Goal: Information Seeking & Learning: Learn about a topic

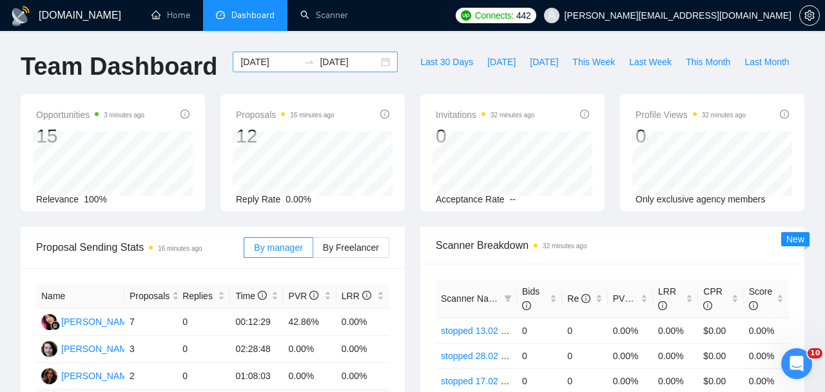
click at [277, 64] on input "[DATE]" at bounding box center [270, 62] width 59 height 14
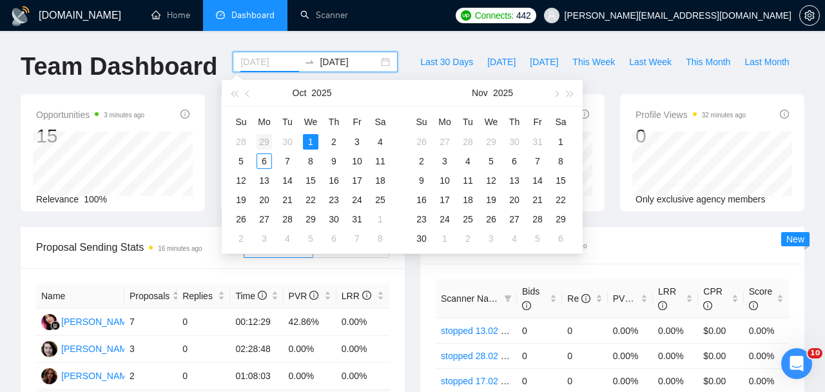
type input "[DATE]"
click at [264, 142] on div "29" at bounding box center [264, 141] width 15 height 15
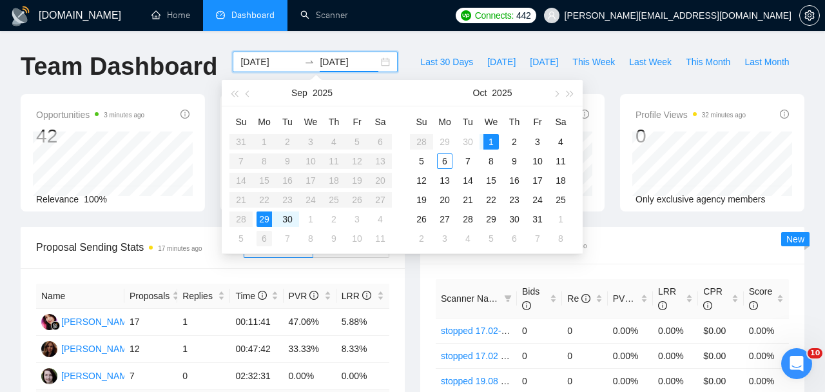
type input "[DATE]"
click at [264, 240] on div "6" at bounding box center [264, 238] width 15 height 15
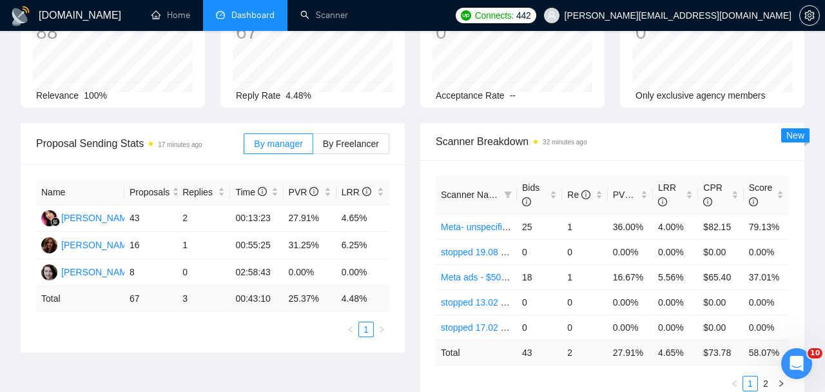
scroll to position [137, 0]
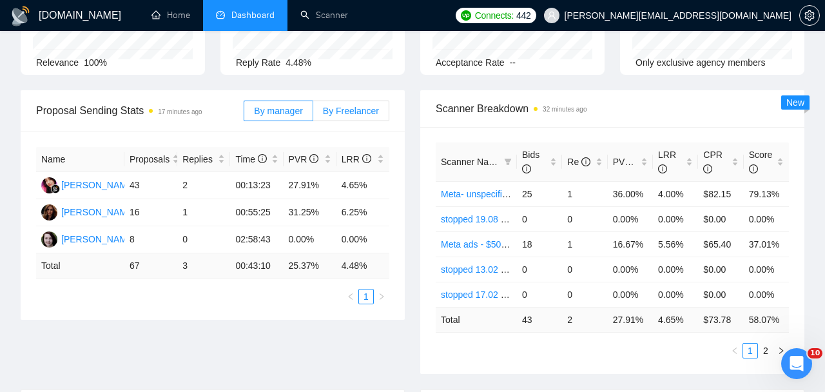
click at [363, 113] on span "By Freelancer" at bounding box center [351, 111] width 56 height 10
click at [313, 114] on input "By Freelancer" at bounding box center [313, 114] width 0 height 0
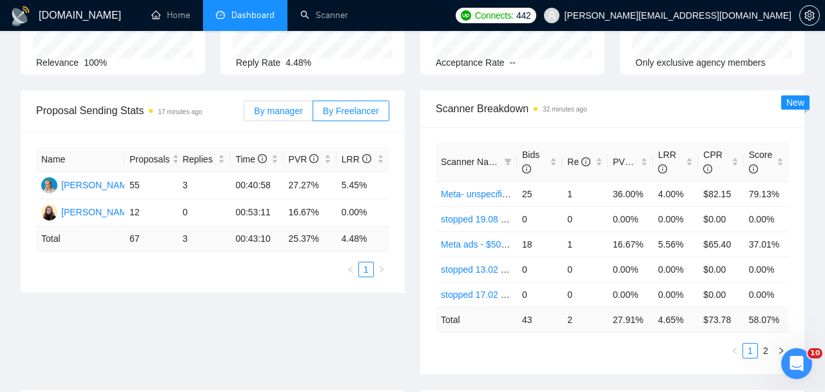
click at [291, 109] on span "By manager" at bounding box center [278, 111] width 48 height 10
click at [244, 114] on input "By manager" at bounding box center [244, 114] width 0 height 0
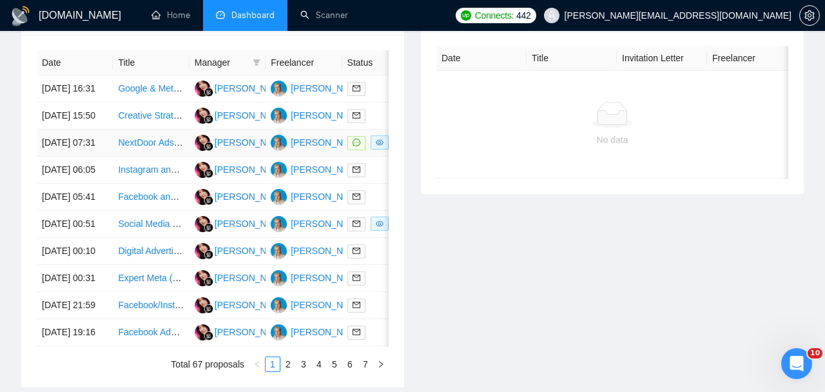
scroll to position [537, 0]
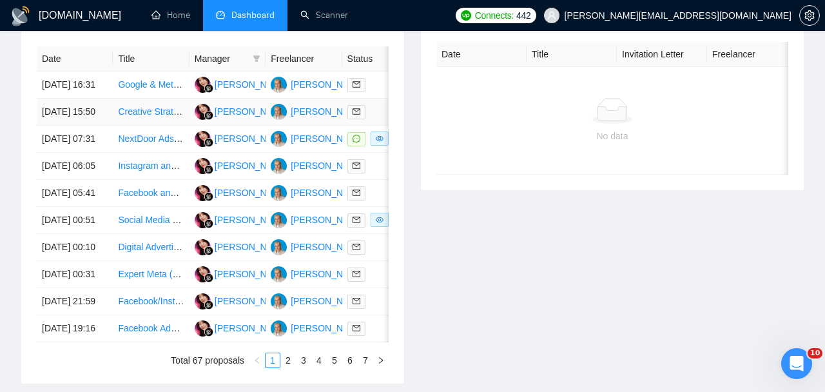
click at [375, 119] on div at bounding box center [381, 111] width 66 height 15
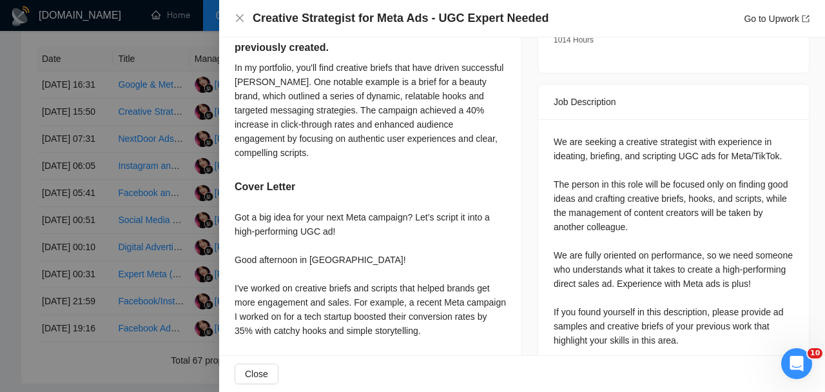
scroll to position [627, 0]
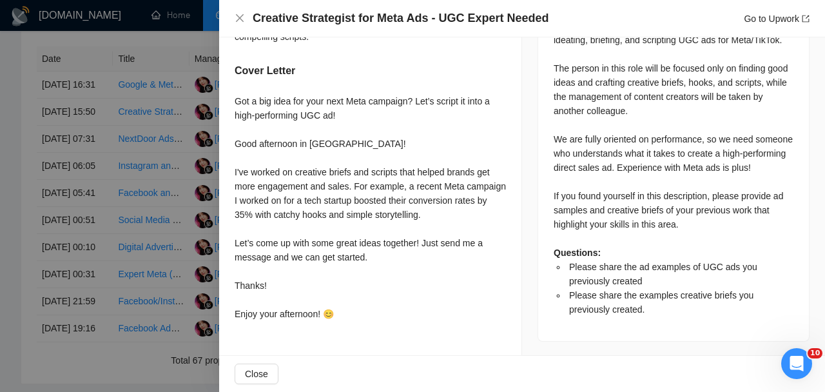
click at [188, 155] on div at bounding box center [412, 196] width 825 height 392
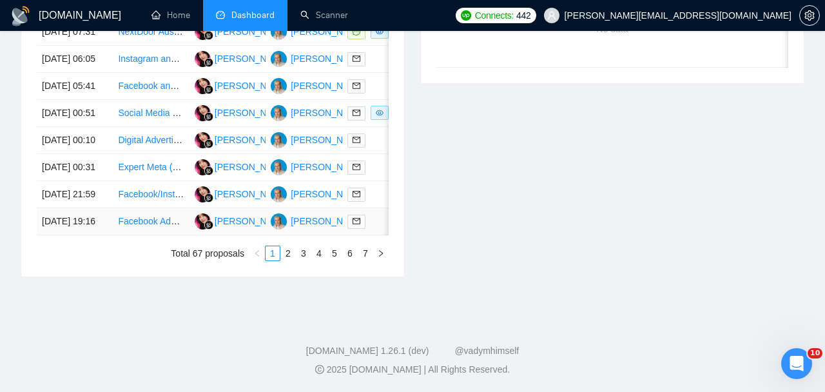
scroll to position [767, 0]
click at [326, 246] on link "4" at bounding box center [319, 253] width 14 height 14
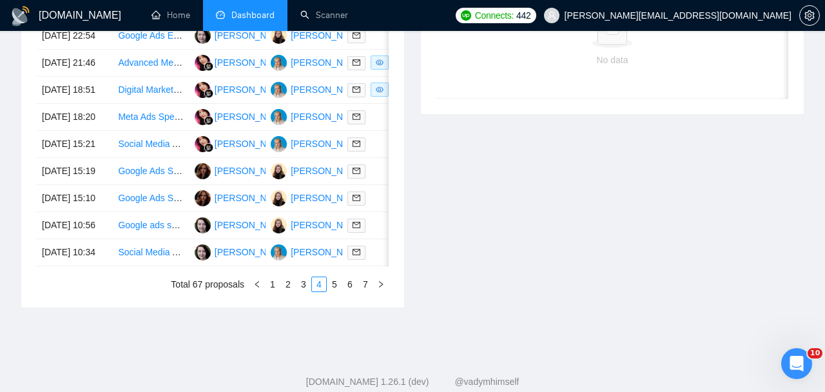
scroll to position [601, 0]
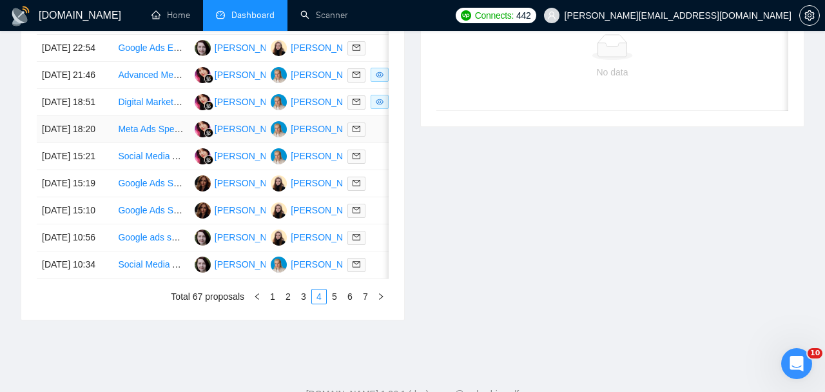
click at [375, 143] on td at bounding box center [380, 129] width 76 height 27
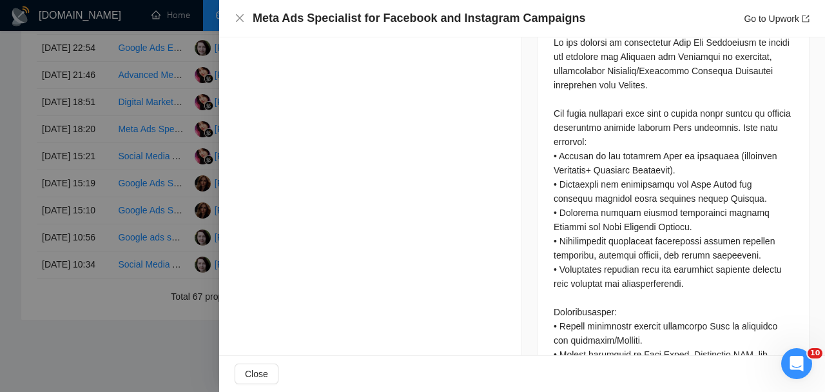
click at [158, 224] on div at bounding box center [412, 196] width 825 height 392
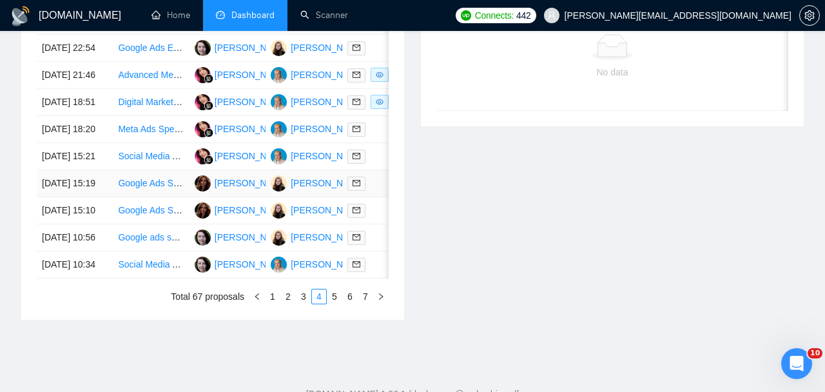
click at [377, 197] on td at bounding box center [380, 183] width 76 height 27
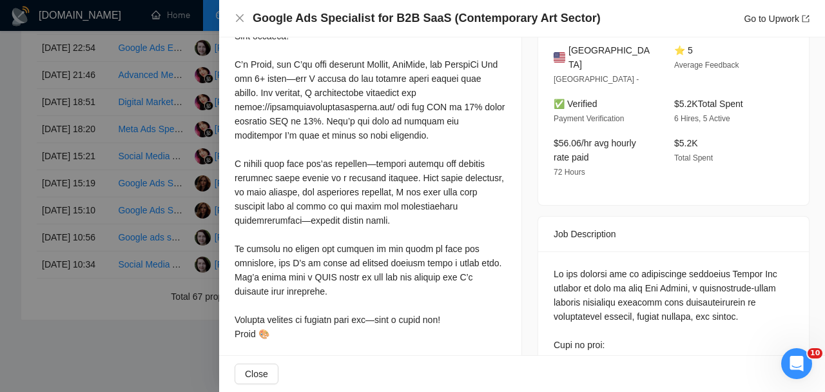
scroll to position [364, 0]
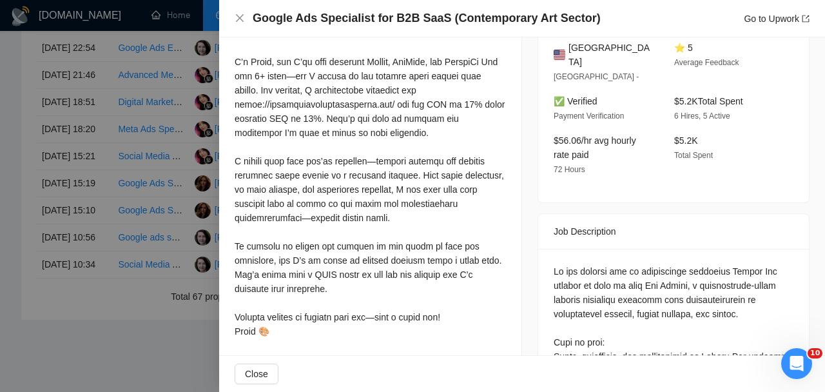
click at [115, 248] on div at bounding box center [412, 196] width 825 height 392
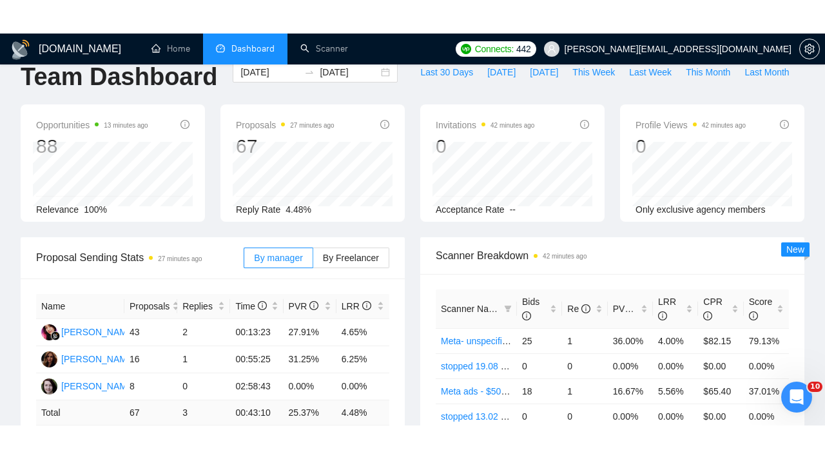
scroll to position [0, 0]
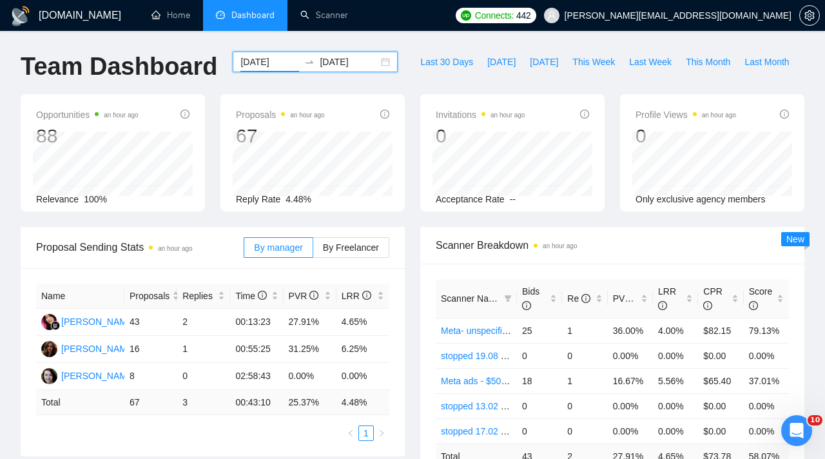
click at [262, 63] on input "[DATE]" at bounding box center [270, 62] width 59 height 14
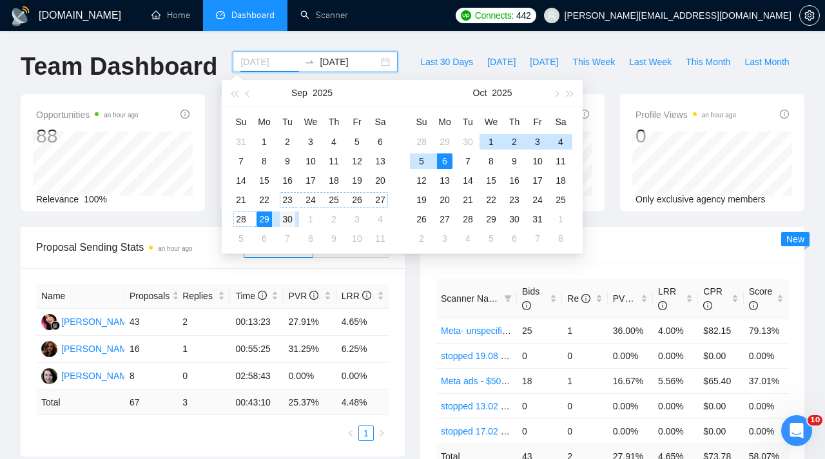
type input "[DATE]"
click at [406, 271] on div "Proposal Sending Stats an hour ago By manager By Freelancer Name Proposals Repl…" at bounding box center [213, 342] width 400 height 230
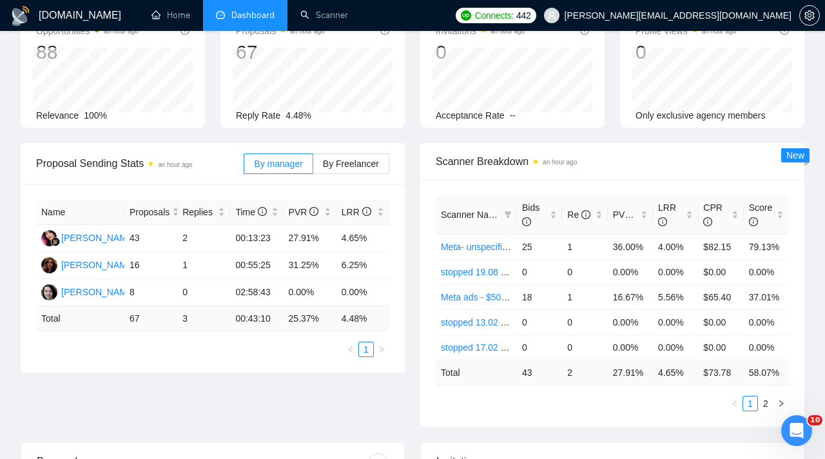
scroll to position [74, 0]
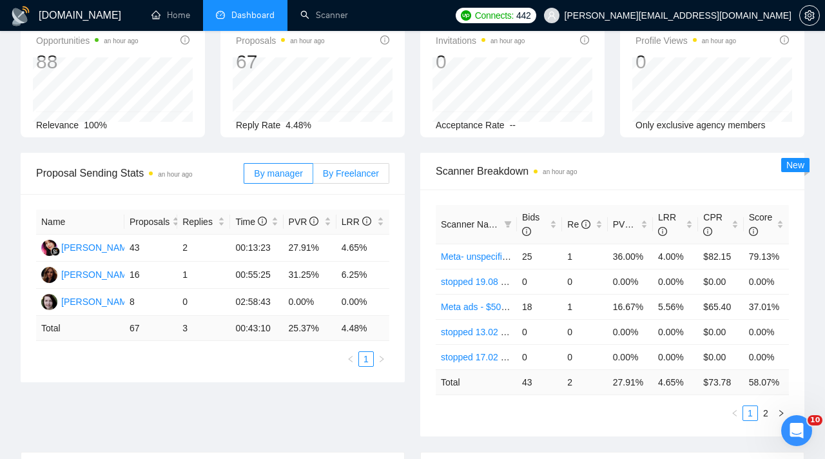
click at [367, 180] on label "By Freelancer" at bounding box center [351, 173] width 76 height 21
click at [313, 177] on input "By Freelancer" at bounding box center [313, 177] width 0 height 0
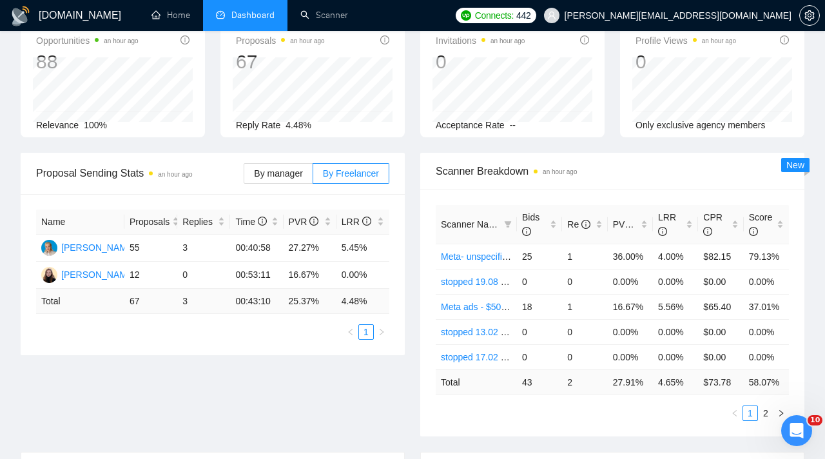
scroll to position [164, 0]
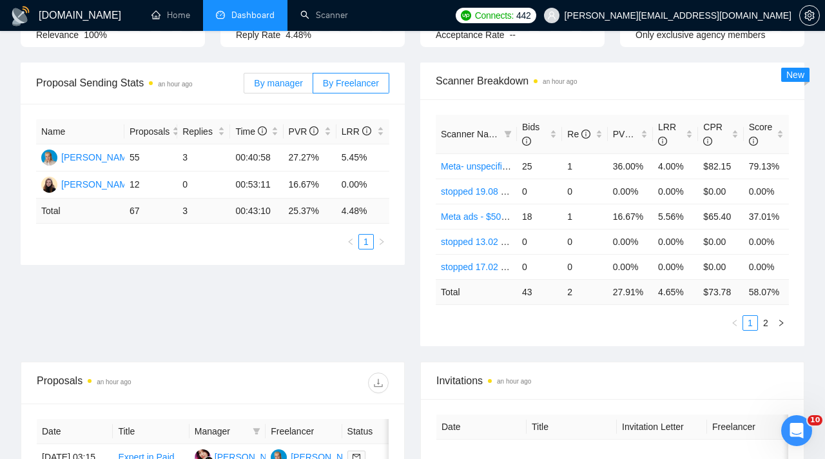
click at [277, 73] on label "By manager" at bounding box center [278, 83] width 69 height 21
click at [244, 86] on input "By manager" at bounding box center [244, 86] width 0 height 0
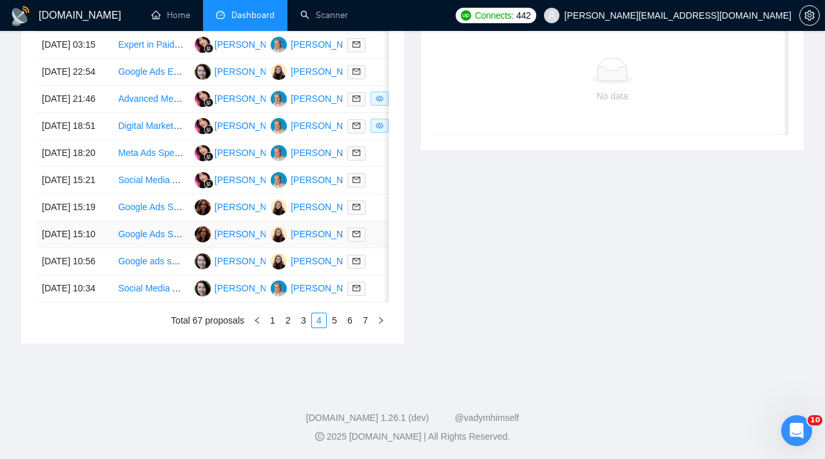
scroll to position [661, 0]
click at [363, 328] on link "7" at bounding box center [366, 320] width 14 height 14
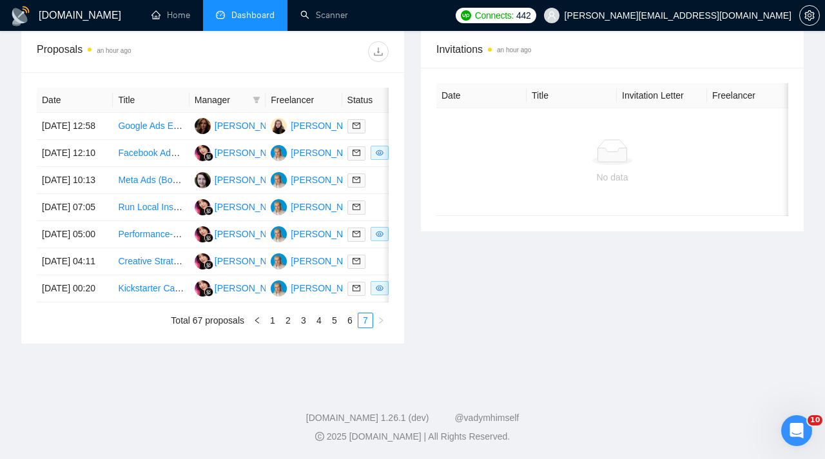
scroll to position [582, 0]
click at [350, 319] on link "6" at bounding box center [350, 320] width 14 height 14
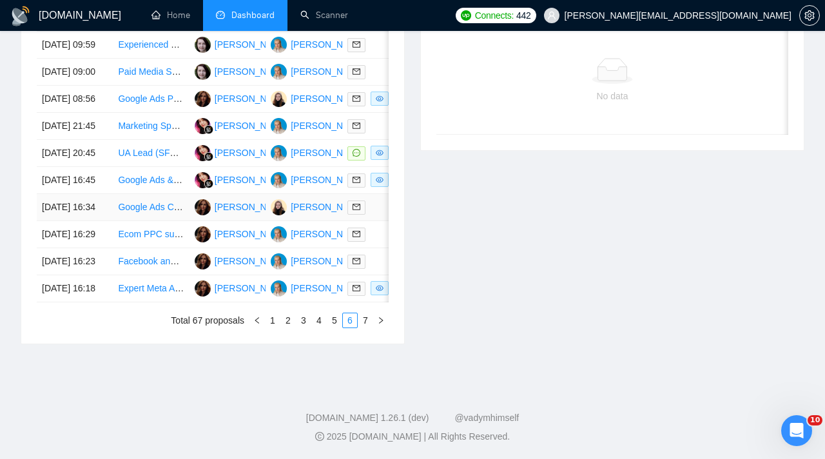
scroll to position [645, 0]
click at [257, 154] on td "[PERSON_NAME]" at bounding box center [228, 153] width 76 height 27
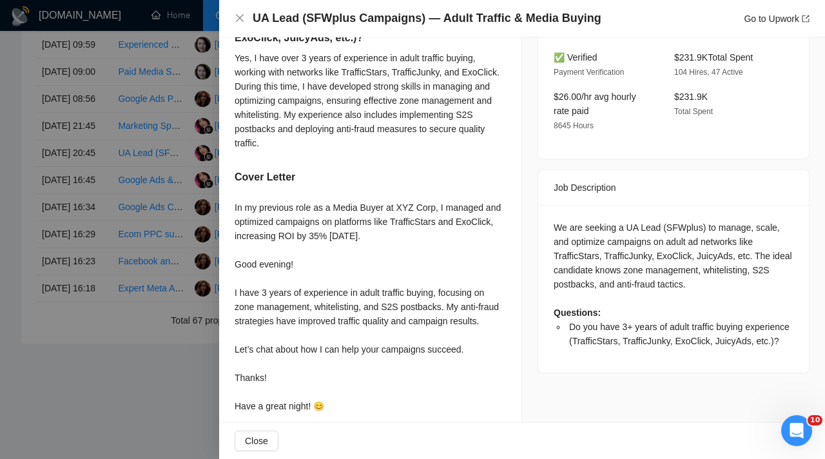
scroll to position [393, 0]
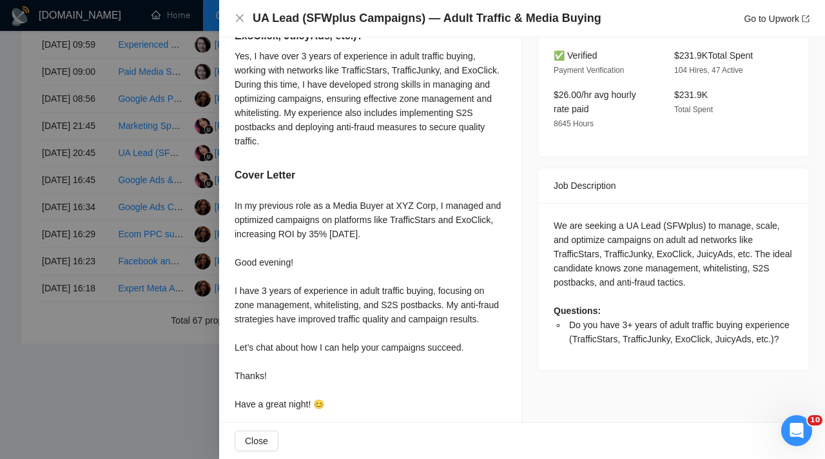
click at [132, 262] on div at bounding box center [412, 229] width 825 height 459
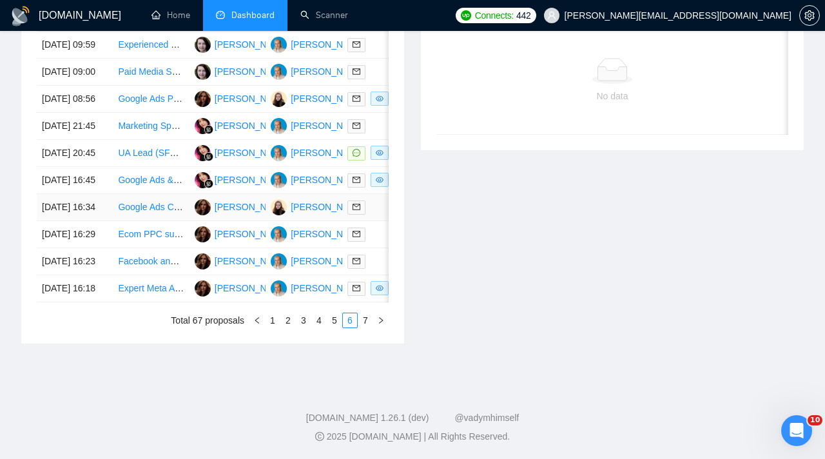
click at [327, 221] on td "[PERSON_NAME]" at bounding box center [304, 207] width 76 height 27
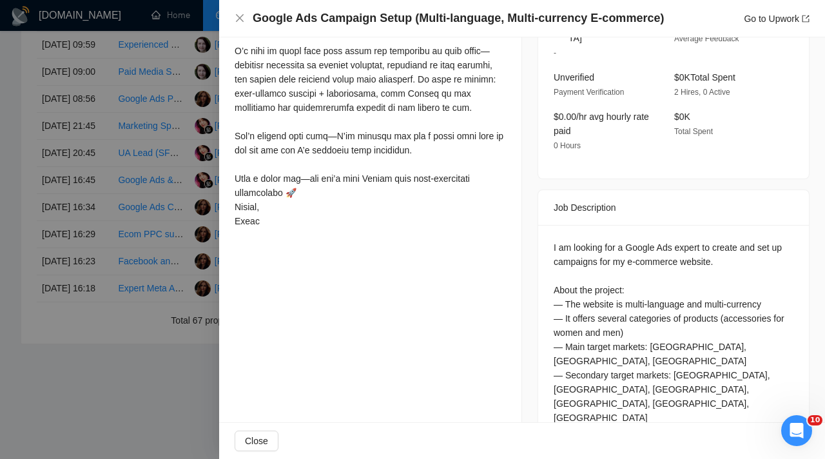
scroll to position [489, 0]
click at [374, 207] on div at bounding box center [370, 36] width 271 height 383
click at [139, 170] on div at bounding box center [412, 229] width 825 height 459
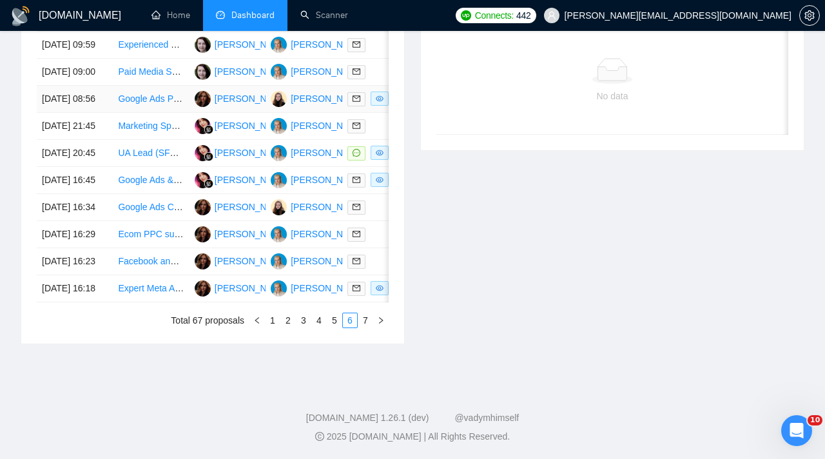
scroll to position [700, 0]
click at [317, 322] on link "4" at bounding box center [319, 320] width 14 height 14
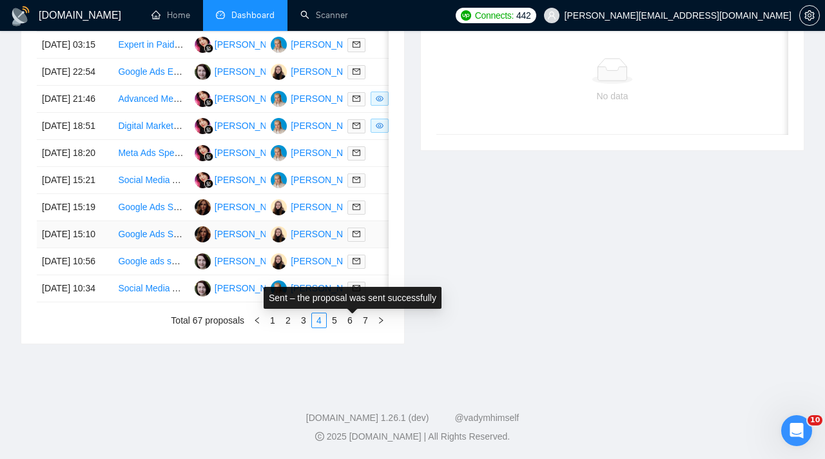
scroll to position [649, 0]
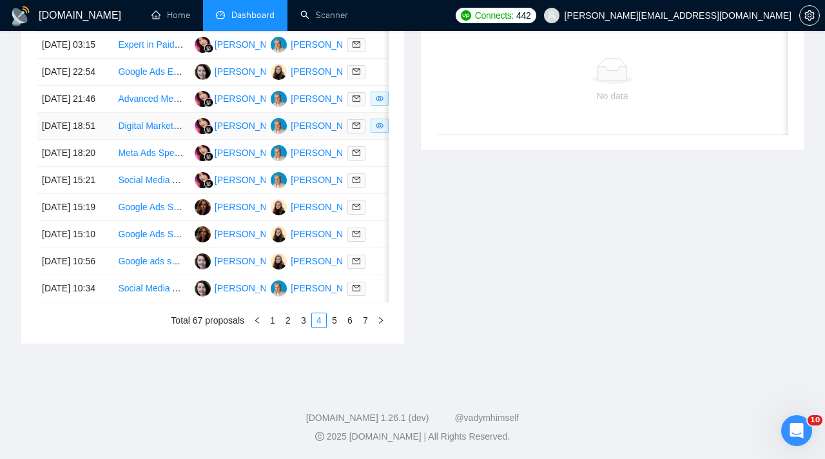
click at [370, 115] on td at bounding box center [380, 126] width 76 height 27
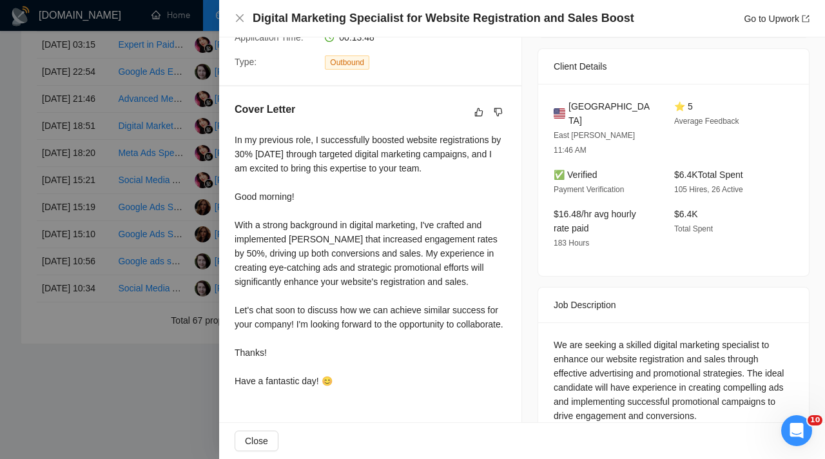
scroll to position [295, 0]
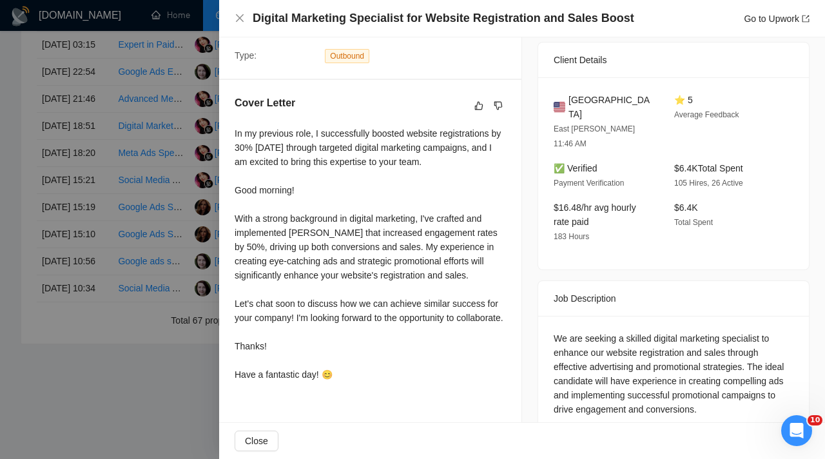
click at [131, 251] on div at bounding box center [412, 229] width 825 height 459
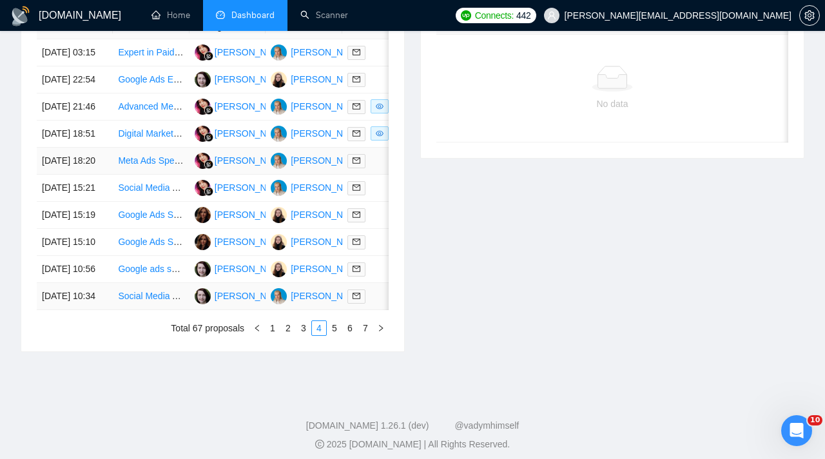
scroll to position [571, 0]
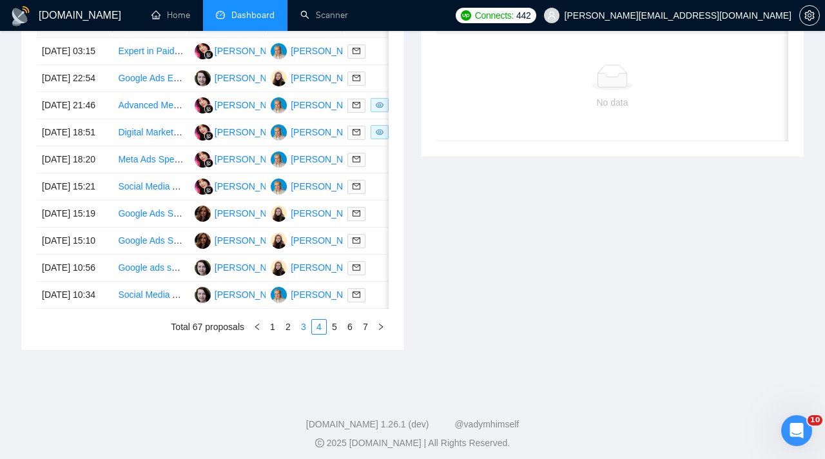
click at [301, 334] on link "3" at bounding box center [304, 327] width 14 height 14
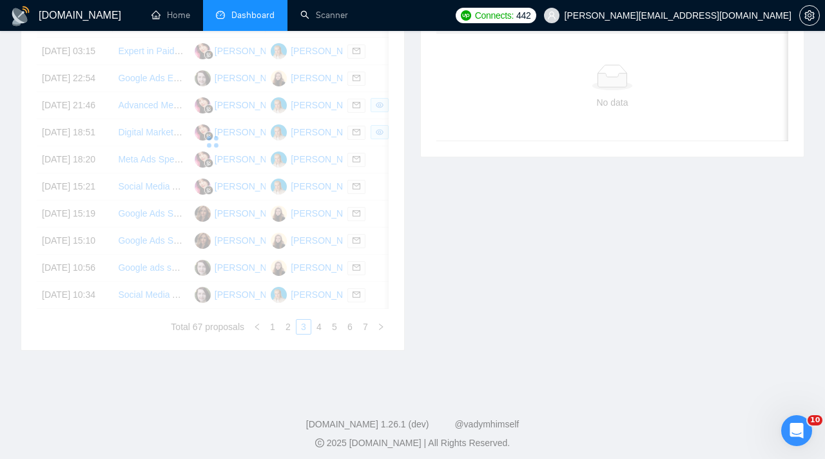
scroll to position [589, 0]
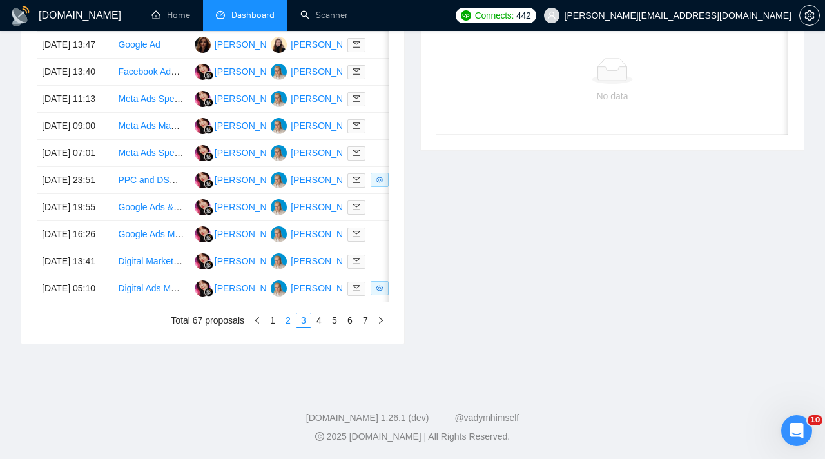
click at [284, 328] on link "2" at bounding box center [288, 320] width 14 height 14
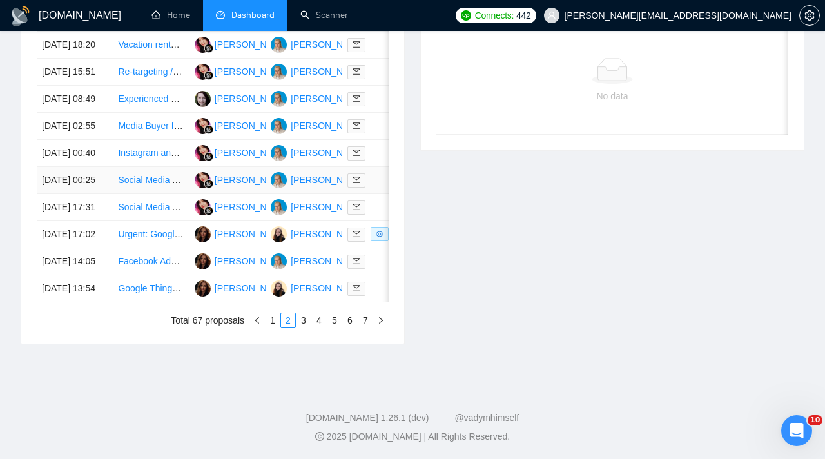
scroll to position [613, 0]
click at [270, 344] on div "Date Title Manager Freelancer Status [DATE] 18:20 Vacation rental marketing, Fa…" at bounding box center [212, 167] width 383 height 353
click at [270, 328] on link "1" at bounding box center [273, 320] width 14 height 14
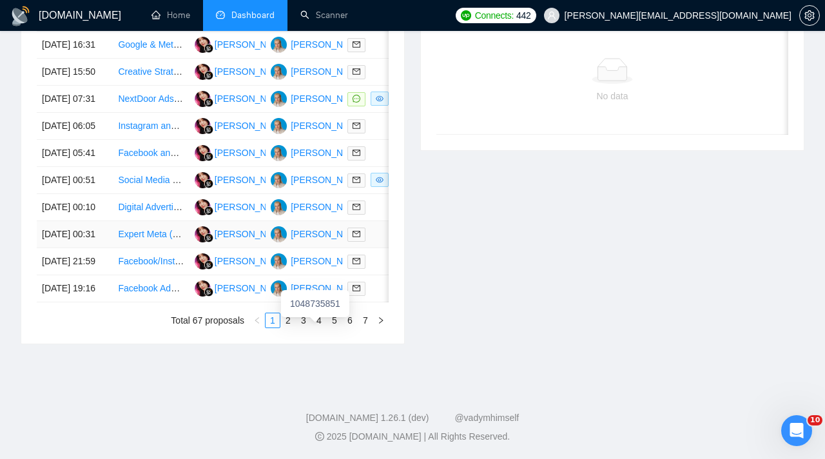
scroll to position [604, 0]
click at [346, 112] on td at bounding box center [380, 99] width 76 height 27
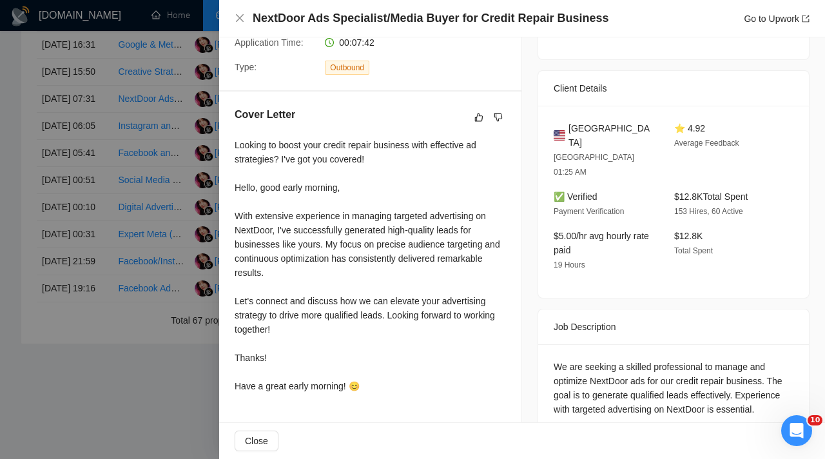
click at [165, 345] on div at bounding box center [412, 229] width 825 height 459
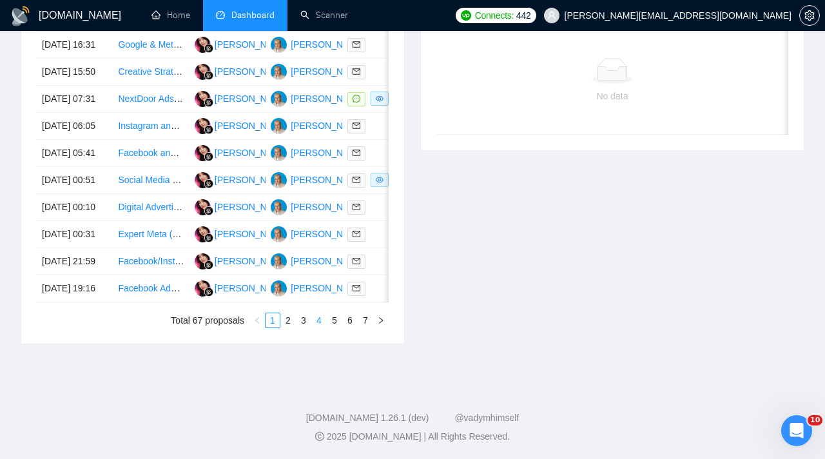
click at [318, 328] on link "4" at bounding box center [319, 320] width 14 height 14
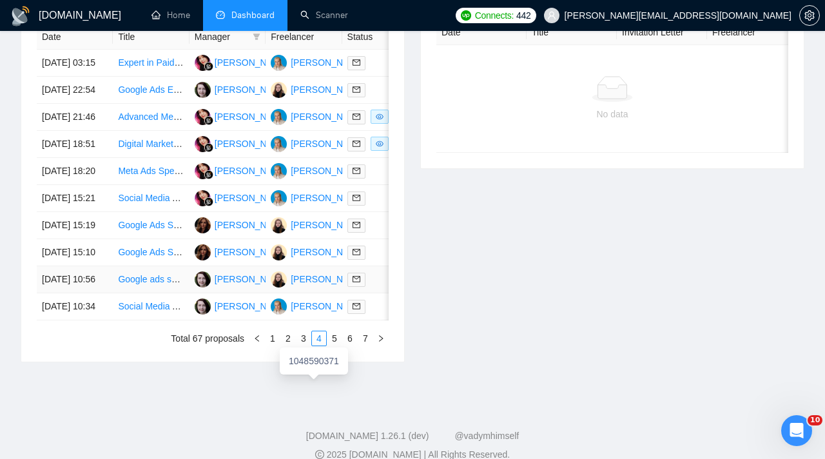
scroll to position [604, 0]
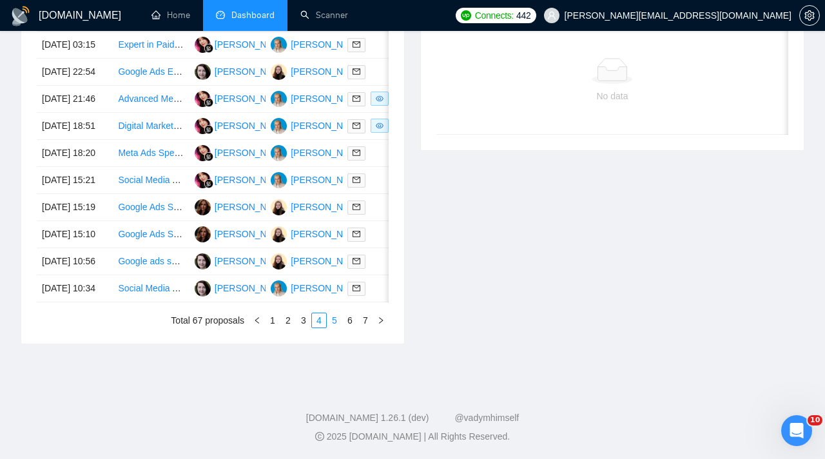
click at [336, 328] on link "5" at bounding box center [335, 320] width 14 height 14
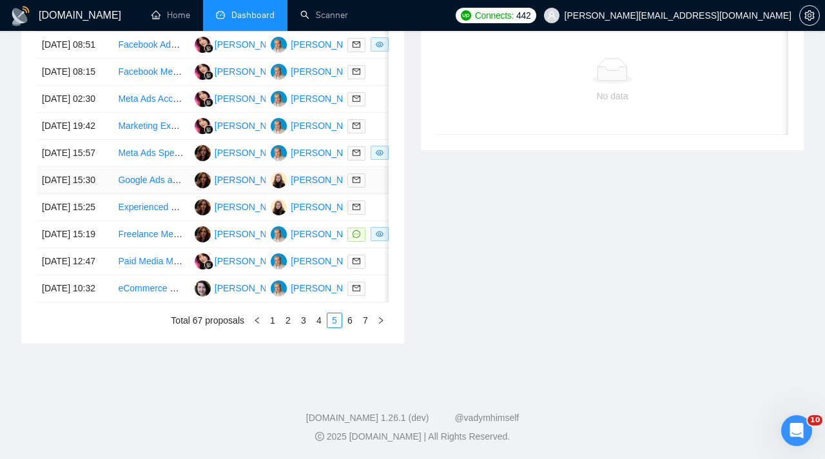
scroll to position [606, 0]
click at [368, 248] on td at bounding box center [380, 234] width 76 height 27
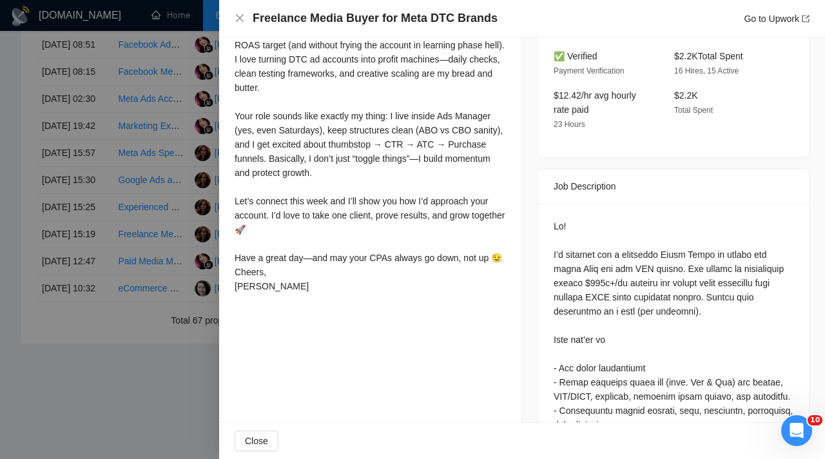
scroll to position [426, 0]
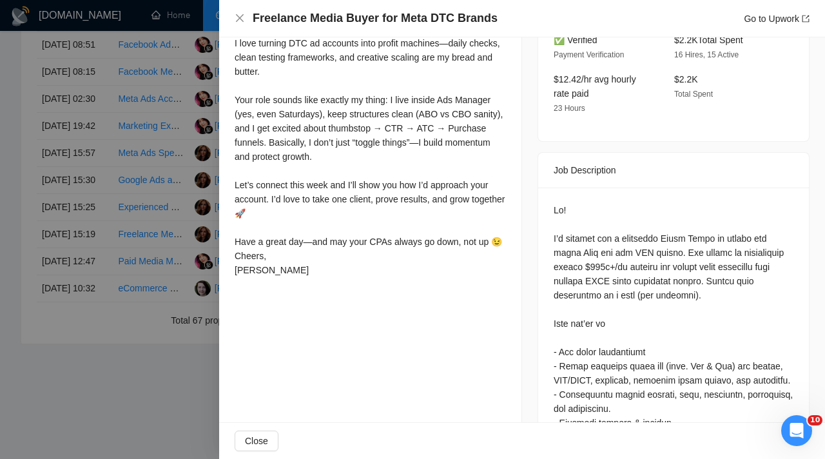
click at [211, 337] on div at bounding box center [412, 229] width 825 height 459
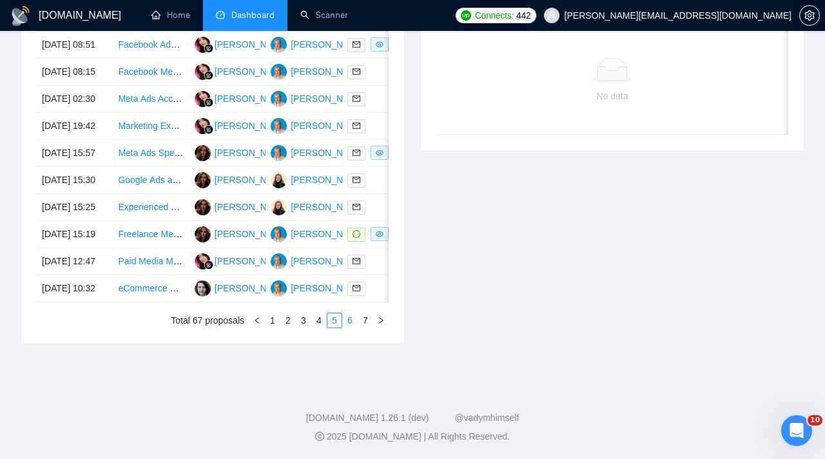
click at [353, 328] on link "6" at bounding box center [350, 320] width 14 height 14
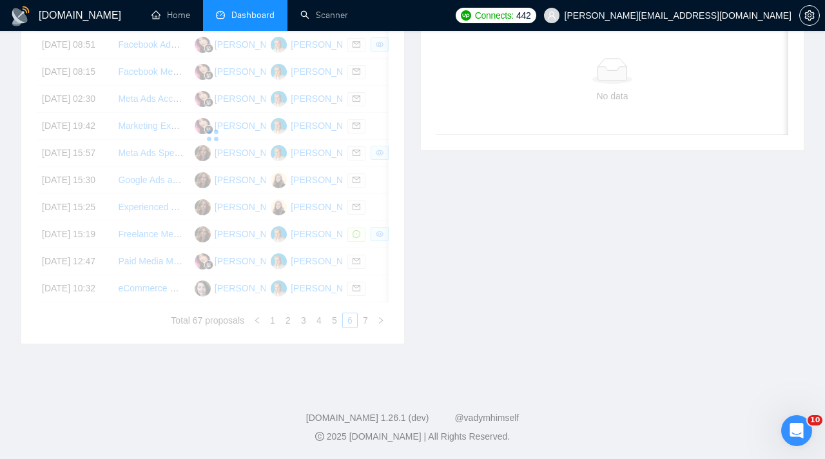
scroll to position [533, 0]
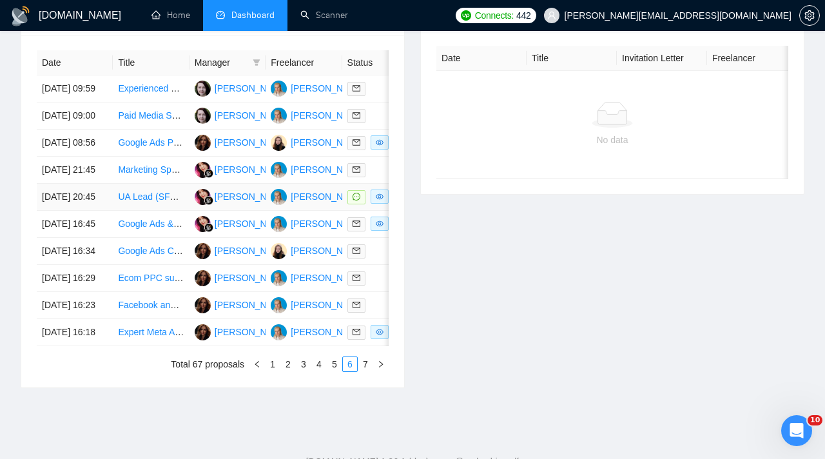
click at [353, 211] on td at bounding box center [380, 197] width 76 height 27
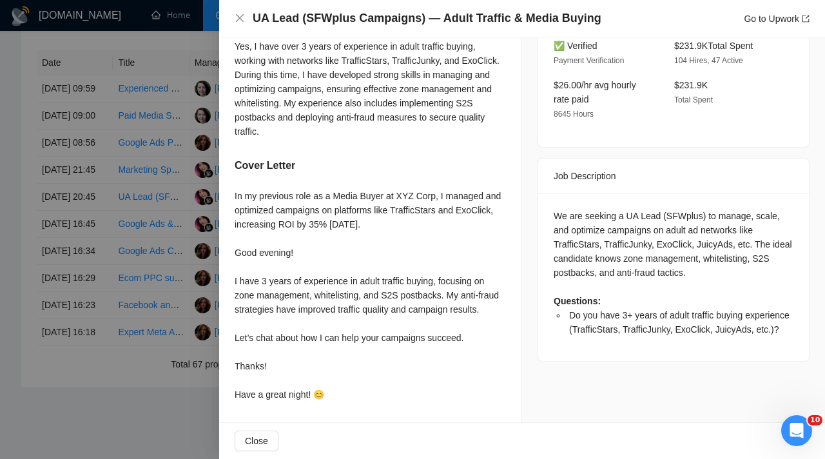
scroll to position [417, 0]
click at [186, 292] on div at bounding box center [412, 229] width 825 height 459
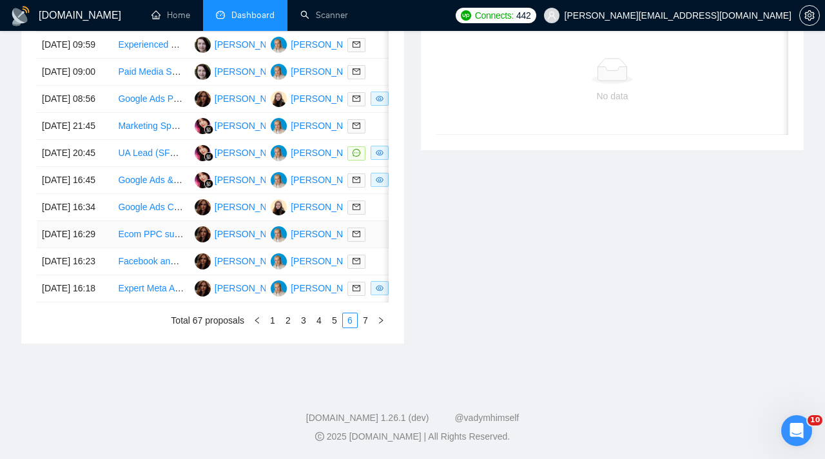
scroll to position [660, 0]
click at [363, 328] on link "7" at bounding box center [366, 320] width 14 height 14
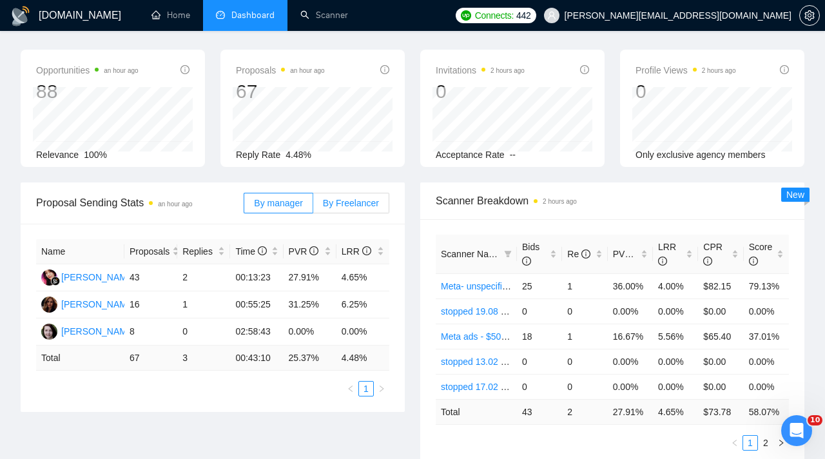
scroll to position [0, 0]
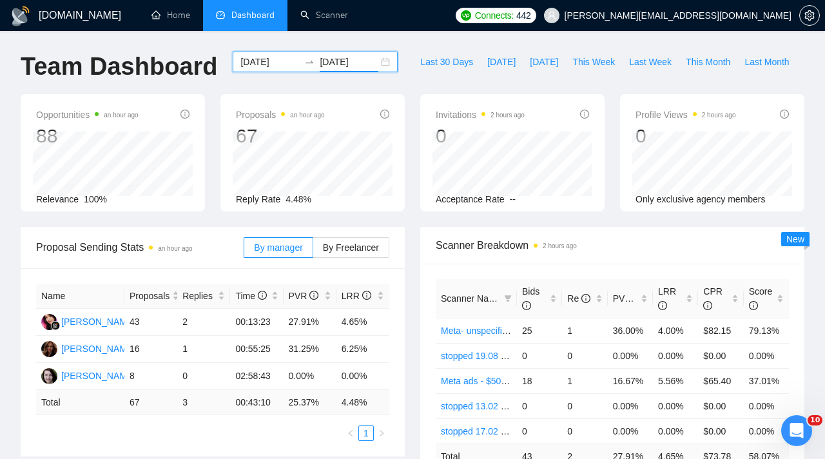
click at [330, 67] on input "[DATE]" at bounding box center [349, 62] width 59 height 14
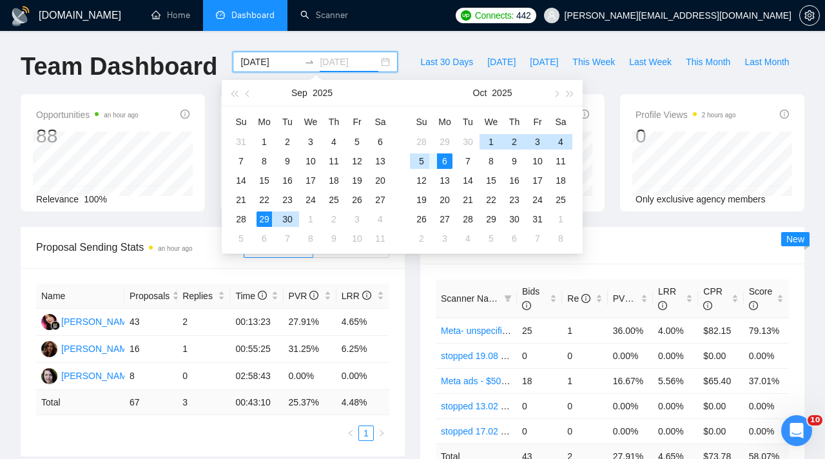
click at [428, 163] on div "5" at bounding box center [421, 160] width 15 height 15
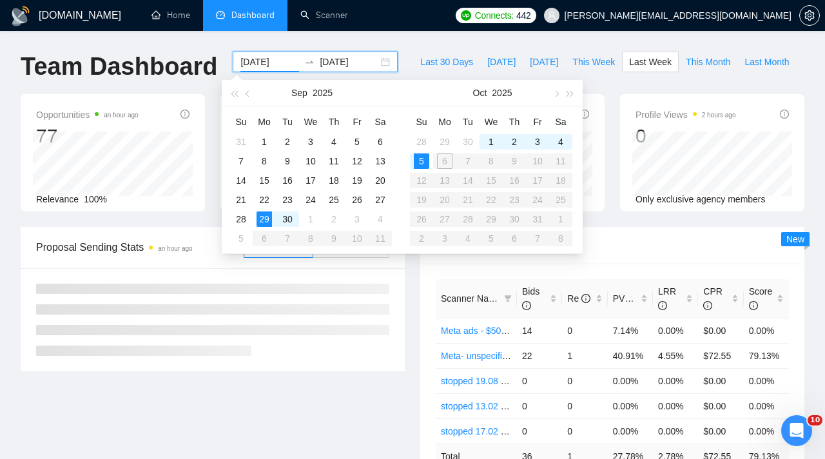
click at [400, 298] on div at bounding box center [213, 319] width 384 height 103
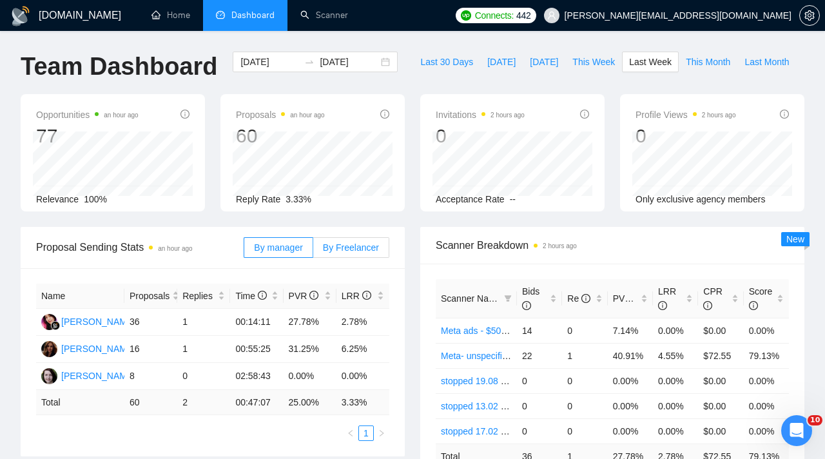
click at [368, 246] on span "By Freelancer" at bounding box center [351, 247] width 56 height 10
click at [313, 251] on input "By Freelancer" at bounding box center [313, 251] width 0 height 0
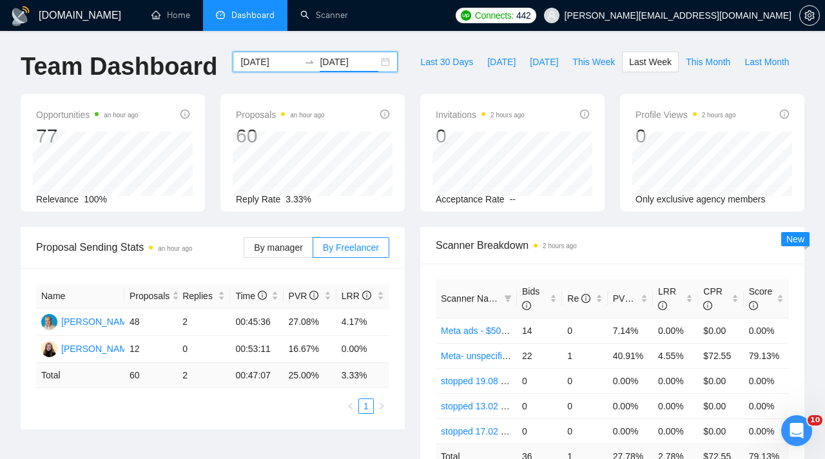
click at [349, 62] on input "[DATE]" at bounding box center [349, 62] width 59 height 14
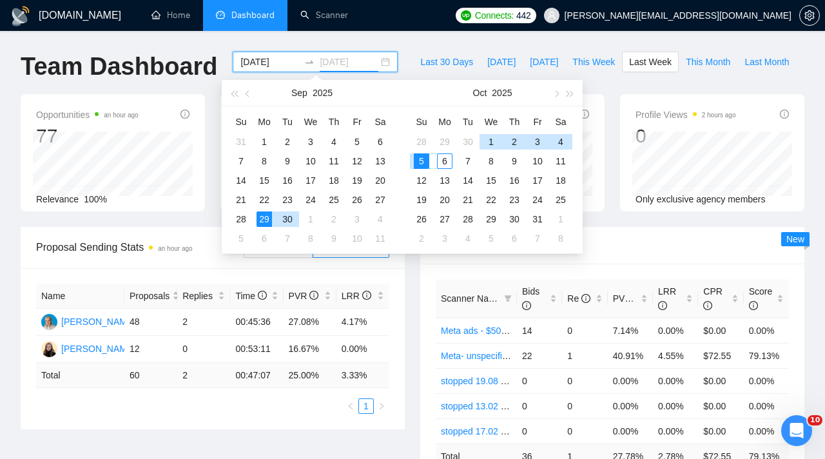
type input "[DATE]"
click at [444, 155] on div "6" at bounding box center [444, 160] width 15 height 15
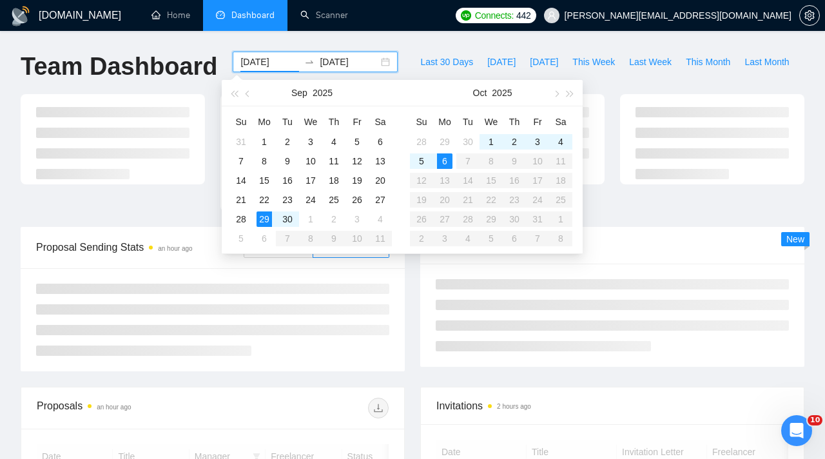
click at [413, 282] on div "Scanner Breakdown 2 hours ago New" at bounding box center [613, 297] width 400 height 140
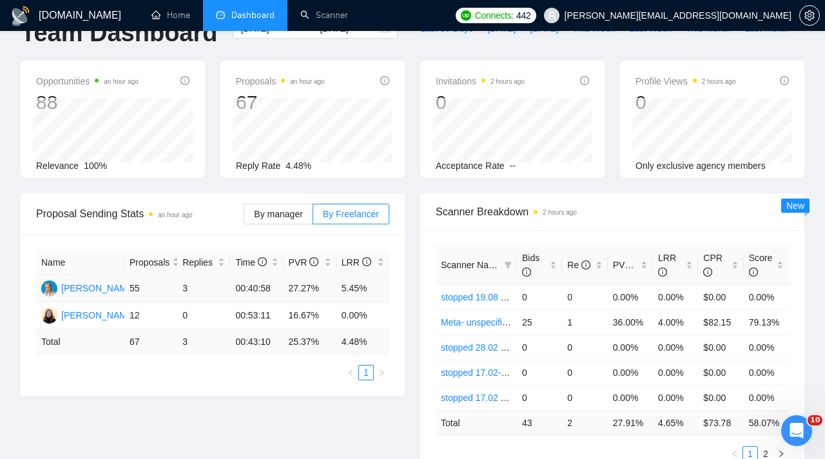
scroll to position [35, 0]
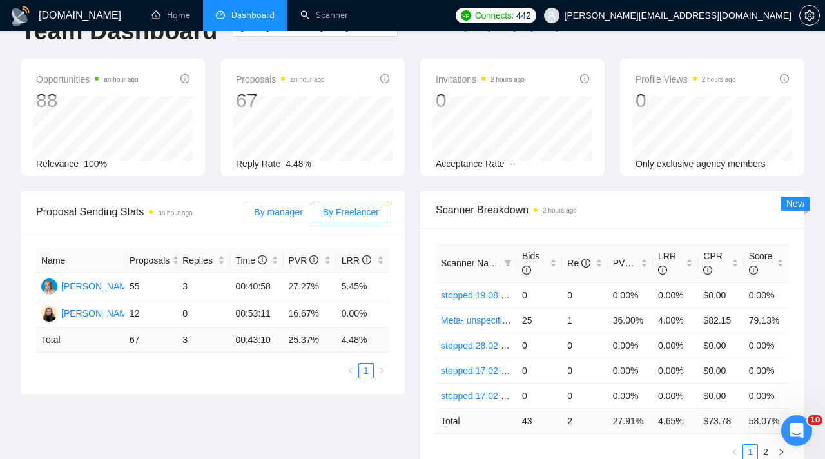
click at [296, 212] on span "By manager" at bounding box center [278, 212] width 48 height 10
click at [244, 215] on input "By manager" at bounding box center [244, 215] width 0 height 0
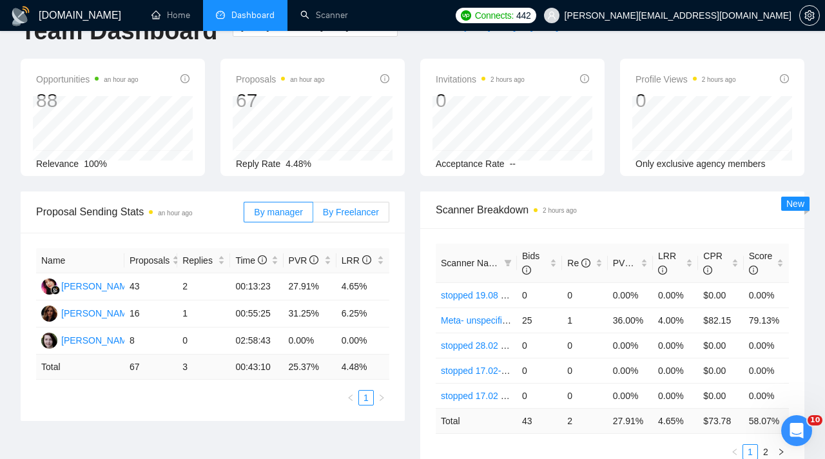
click at [351, 212] on span "By Freelancer" at bounding box center [351, 212] width 56 height 10
click at [313, 215] on input "By Freelancer" at bounding box center [313, 215] width 0 height 0
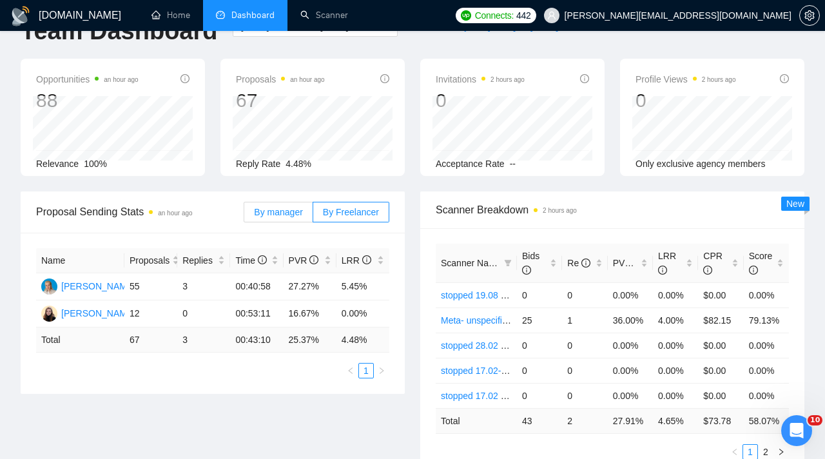
click at [286, 209] on span "By manager" at bounding box center [278, 212] width 48 height 10
click at [244, 215] on input "By manager" at bounding box center [244, 215] width 0 height 0
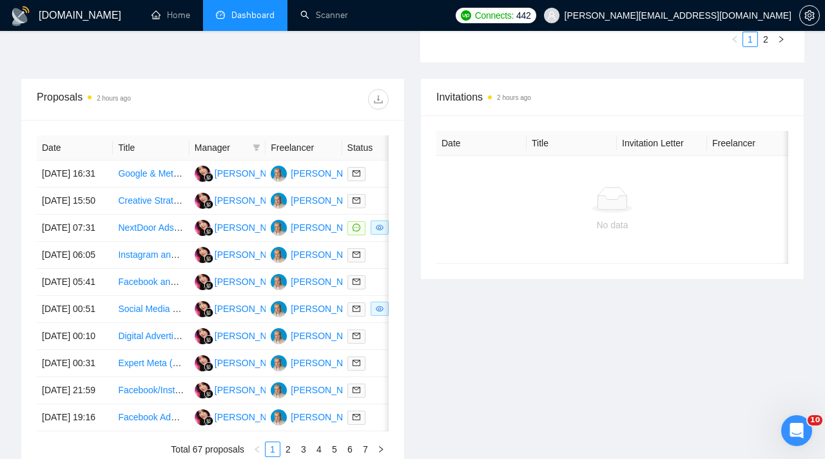
scroll to position [444, 0]
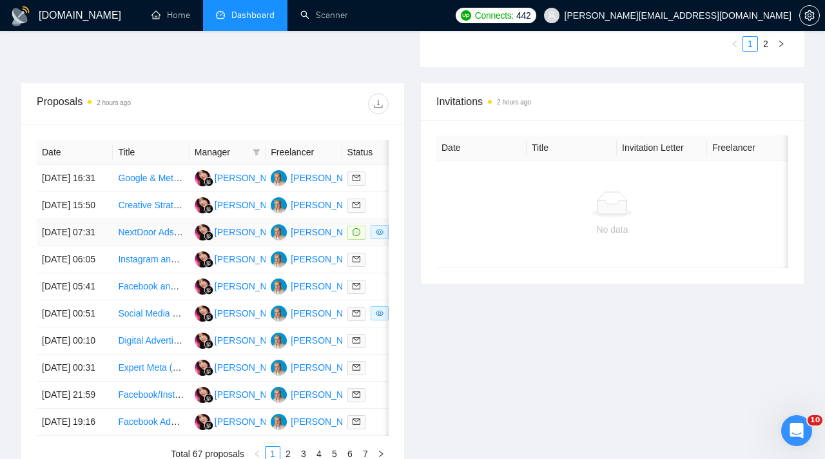
click at [374, 246] on td at bounding box center [380, 232] width 76 height 27
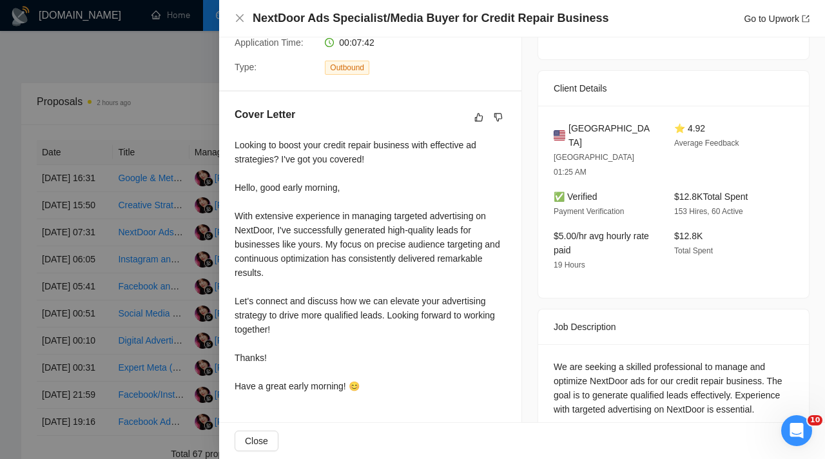
click at [197, 319] on div at bounding box center [412, 229] width 825 height 459
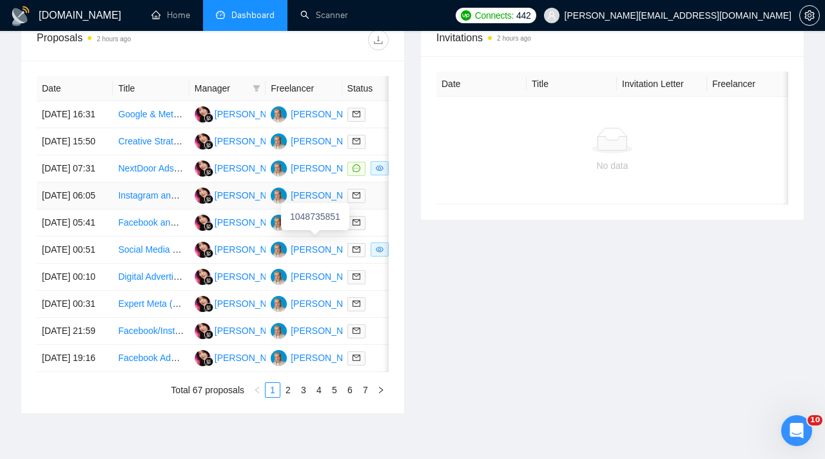
scroll to position [531, 0]
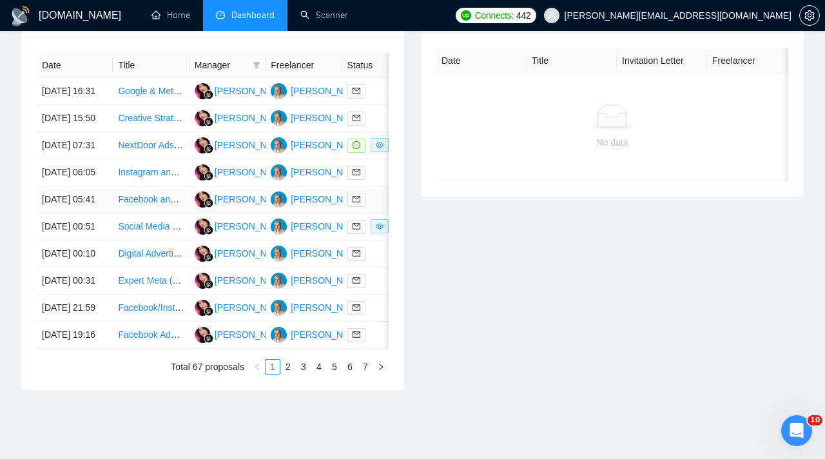
click at [386, 207] on div at bounding box center [381, 199] width 66 height 15
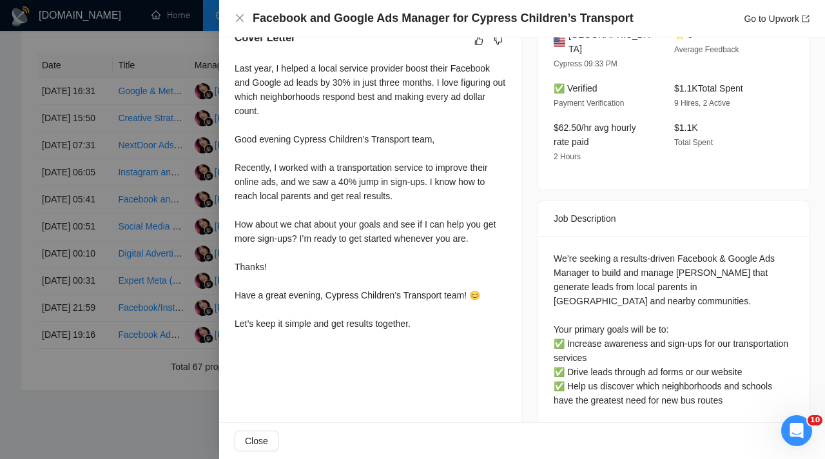
scroll to position [366, 0]
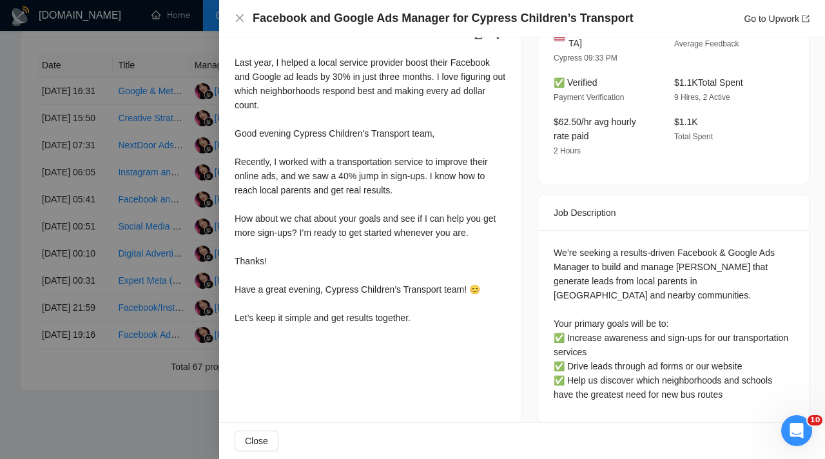
click at [170, 312] on div at bounding box center [412, 229] width 825 height 459
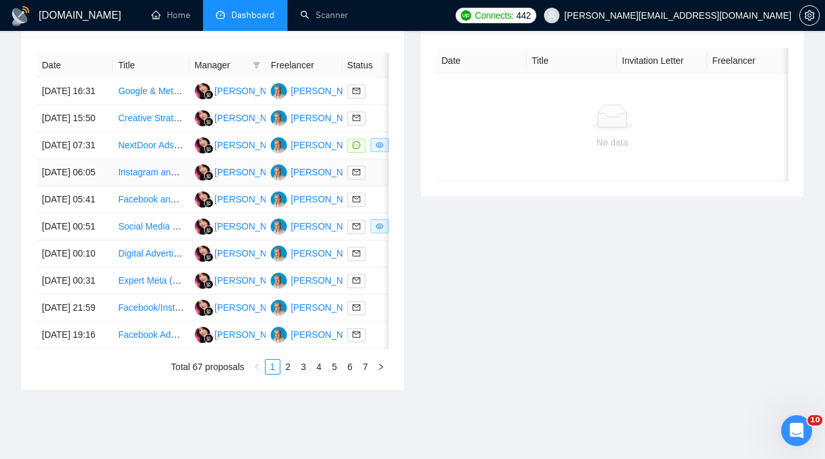
click at [375, 186] on td at bounding box center [380, 172] width 76 height 27
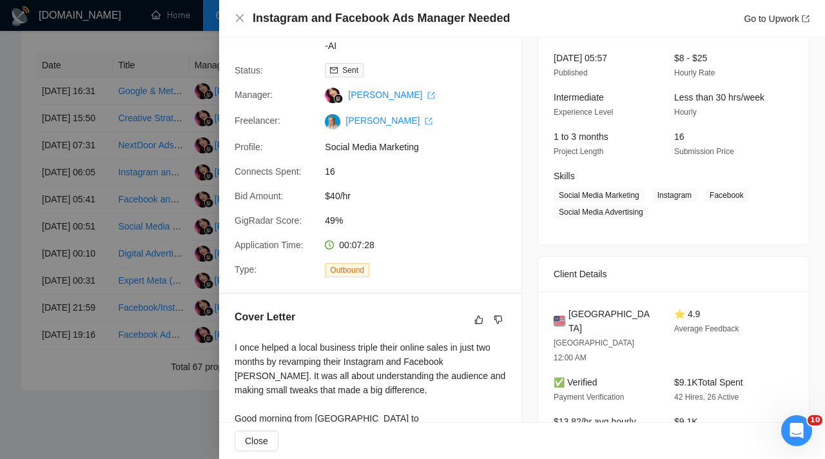
scroll to position [88, 0]
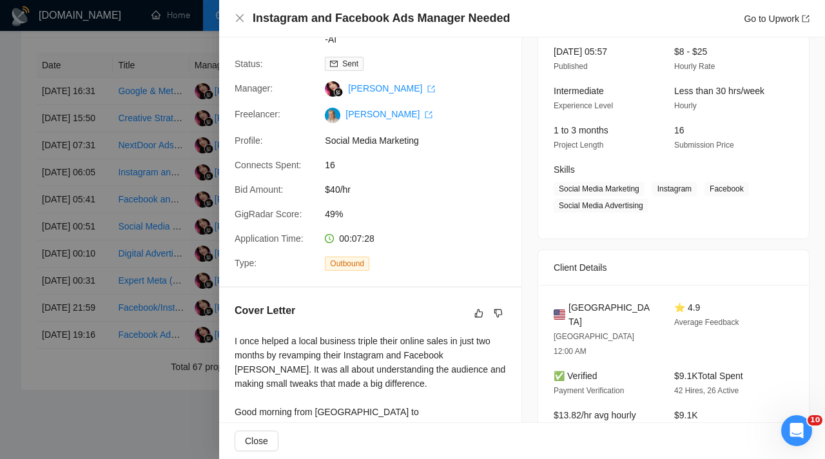
click at [204, 342] on div at bounding box center [412, 229] width 825 height 459
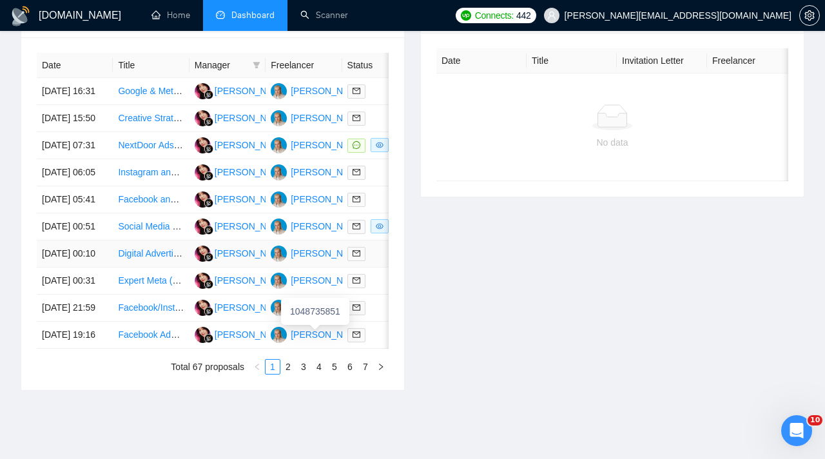
click at [371, 261] on div at bounding box center [381, 253] width 66 height 15
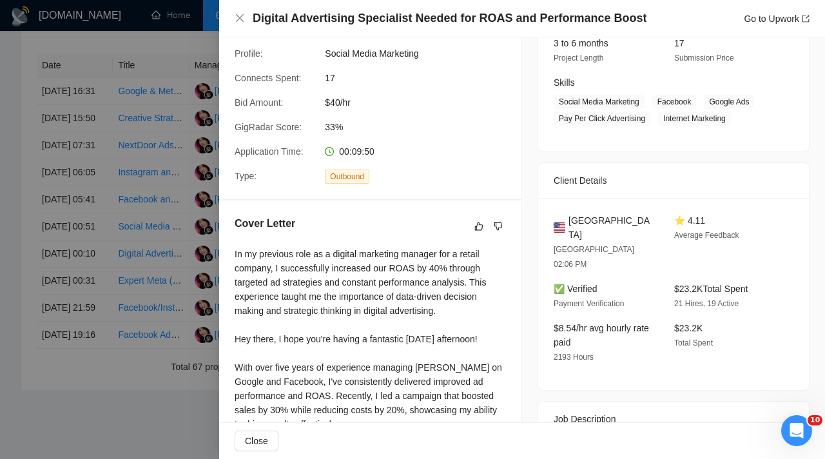
scroll to position [173, 0]
click at [194, 272] on div at bounding box center [412, 229] width 825 height 459
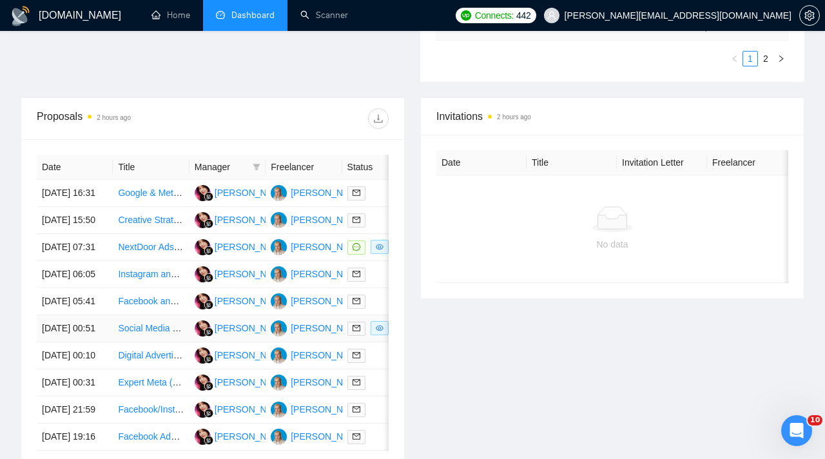
scroll to position [424, 0]
